Goal: Submit feedback/report problem

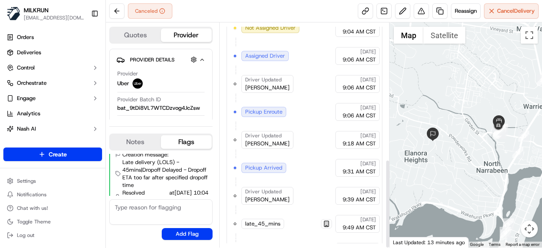
scroll to position [345, 0]
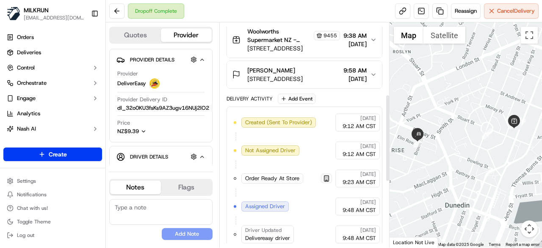
scroll to position [353, 0]
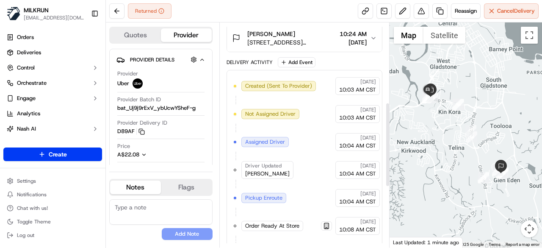
scroll to position [372, 0]
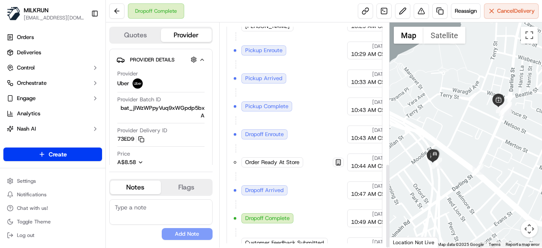
scroll to position [372, 0]
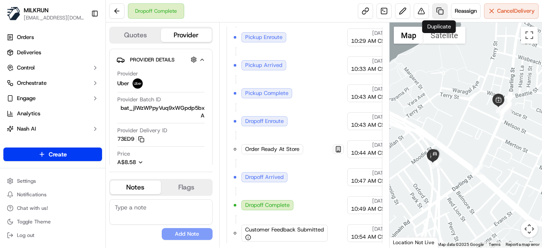
click at [440, 15] on link at bounding box center [439, 10] width 15 height 15
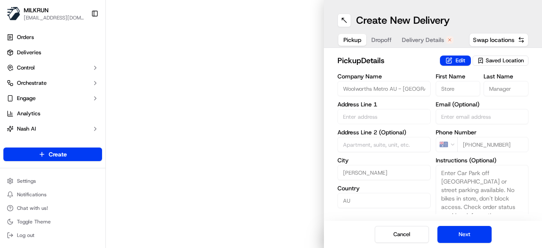
type input "[STREET_ADDRESS]"
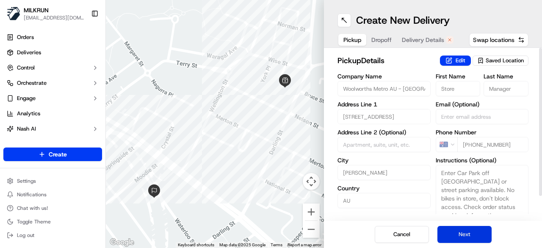
click at [474, 231] on button "Next" at bounding box center [464, 234] width 54 height 17
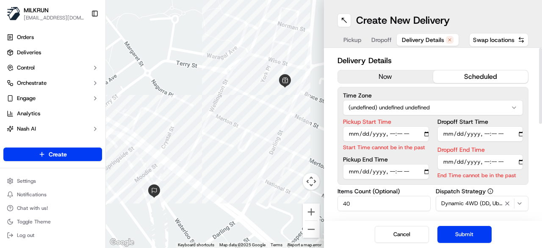
click at [407, 76] on button "now" at bounding box center [385, 76] width 95 height 13
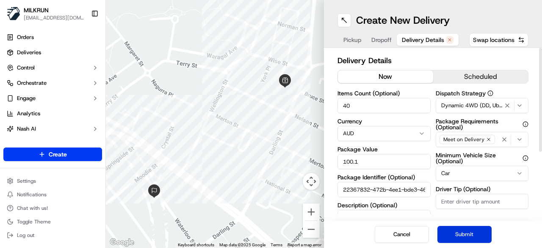
click at [487, 239] on button "Submit" at bounding box center [464, 234] width 54 height 17
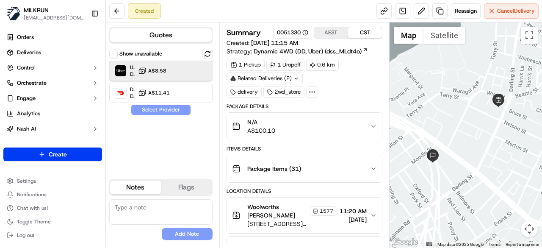
click at [204, 72] on div "Uber Dropoff ETA 25 minutes A$8.58" at bounding box center [160, 71] width 103 height 20
click at [173, 111] on button "Assign Provider" at bounding box center [161, 110] width 60 height 10
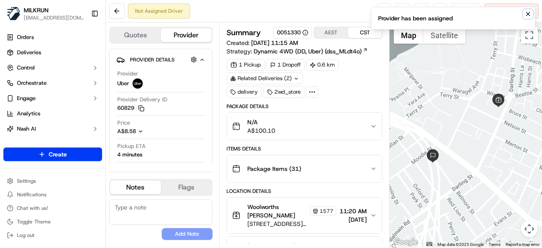
click at [526, 13] on icon "Notifications (F8)" at bounding box center [528, 14] width 7 height 7
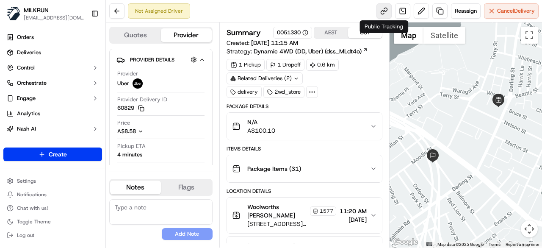
click at [382, 12] on link at bounding box center [383, 10] width 15 height 15
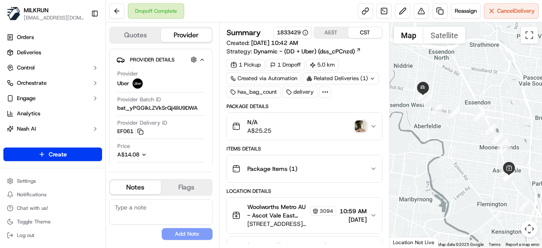
click at [363, 123] on img "button" at bounding box center [361, 126] width 12 height 12
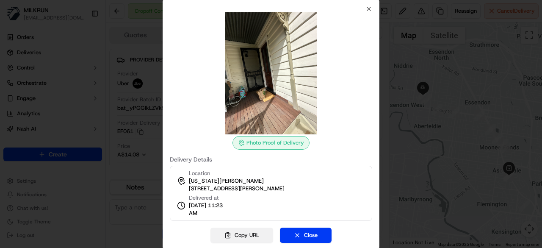
click at [234, 235] on button "Copy URL" at bounding box center [241, 234] width 63 height 15
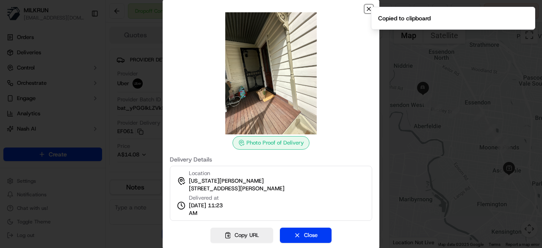
click at [368, 8] on icon "button" at bounding box center [368, 9] width 7 height 7
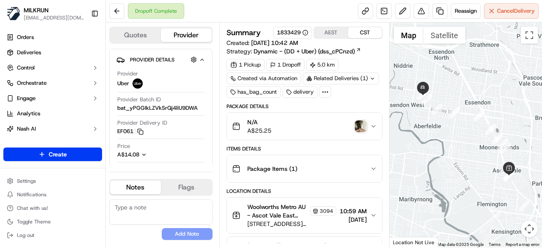
click at [359, 126] on img "button" at bounding box center [361, 126] width 12 height 12
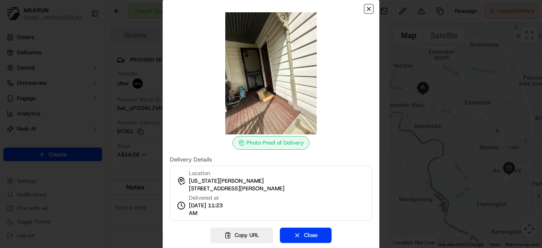
click at [366, 11] on icon "button" at bounding box center [368, 9] width 7 height 7
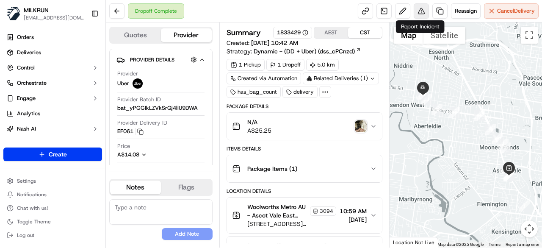
click at [421, 11] on button at bounding box center [421, 10] width 15 height 15
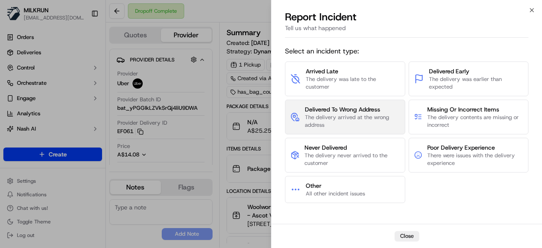
click at [369, 114] on span "The delivery arrived at the wrong address" at bounding box center [352, 120] width 95 height 15
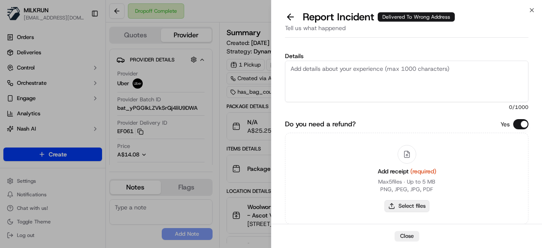
click at [398, 208] on button "Select files" at bounding box center [407, 206] width 45 height 12
type input "C:\fakepath\receipt.png"
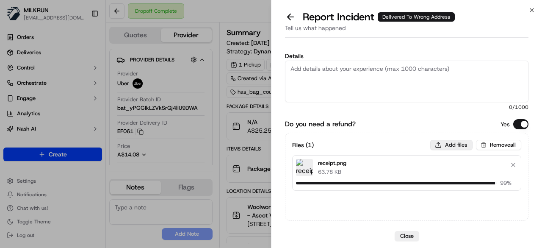
click at [445, 144] on button "Add files" at bounding box center [451, 145] width 42 height 10
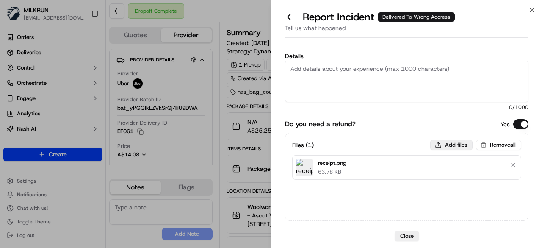
type input "C:\fakepath\correct door.jpeg"
click at [457, 143] on button "Add files" at bounding box center [451, 145] width 42 height 10
type input "C:\fakepath\uploaded by the driver.jpeg"
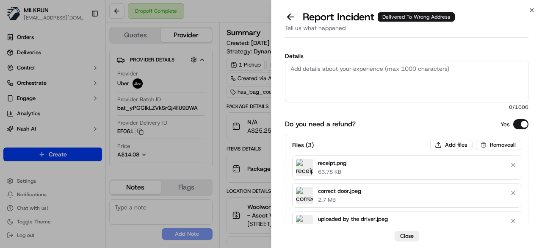
click at [329, 77] on textarea "Details" at bounding box center [406, 82] width 243 height 42
paste textarea "The customer didn't receive the order. As per the photo uploaded by the driver,…"
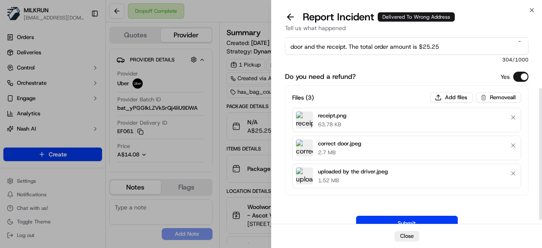
scroll to position [71, 0]
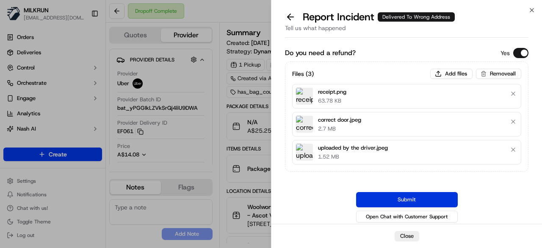
type textarea "The customer didn't receive the order. As per the photo uploaded by the driver,…"
click at [407, 195] on button "Submit" at bounding box center [407, 199] width 102 height 15
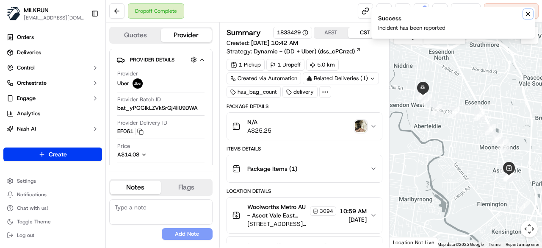
click at [526, 14] on icon "Notifications (F8)" at bounding box center [528, 14] width 7 height 7
